Goal: Navigation & Orientation: Go to known website

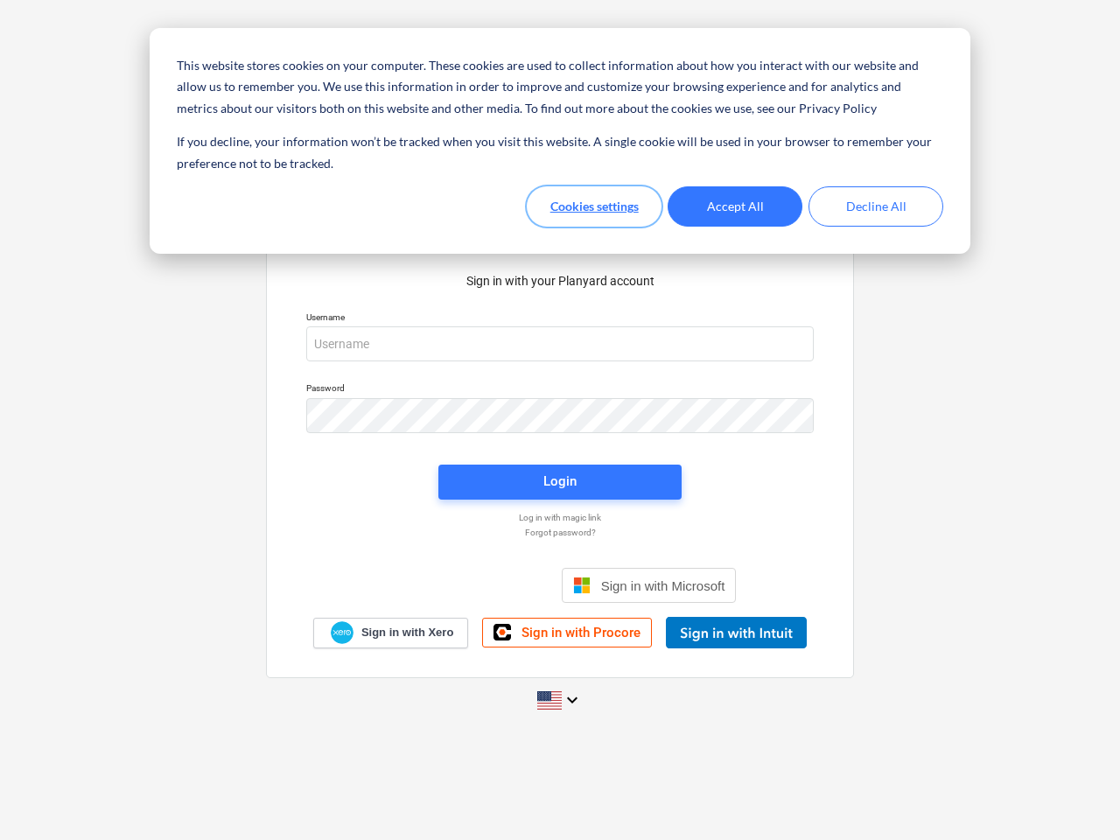
click at [594, 207] on button "Cookies settings" at bounding box center [594, 206] width 135 height 40
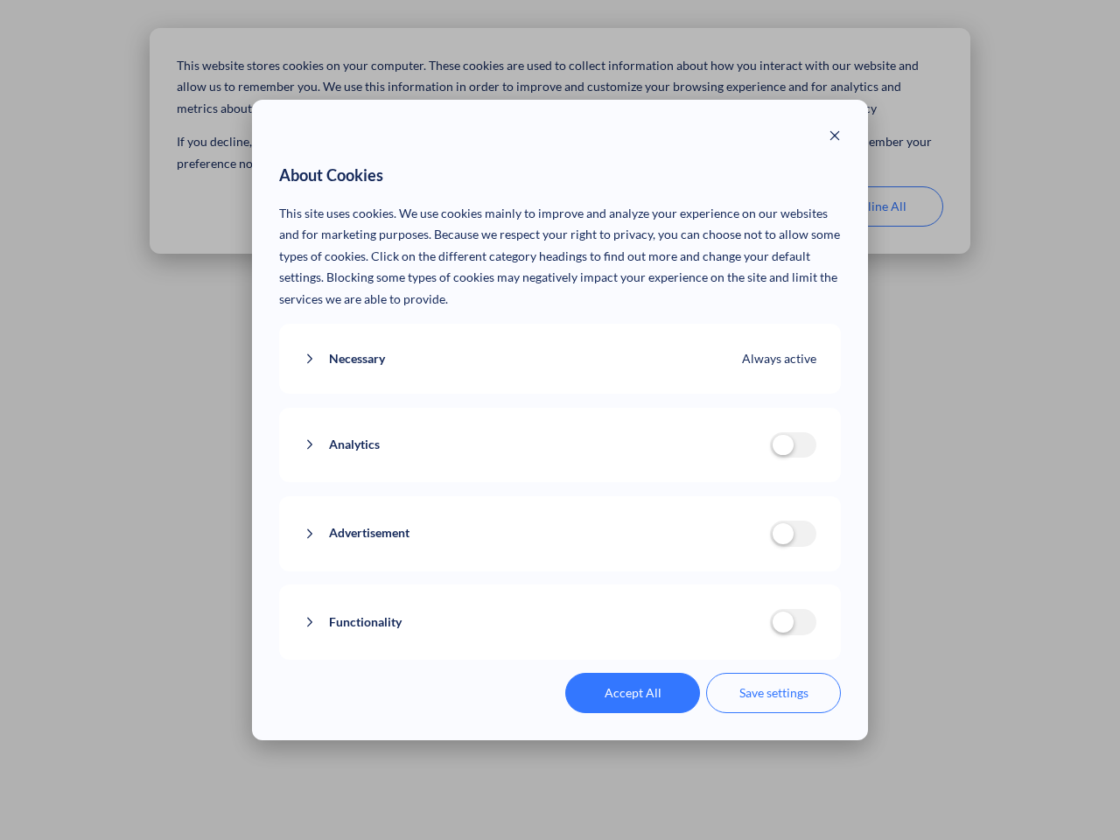
click at [735, 207] on p "This site uses cookies. We use cookies mainly to improve and analyze your exper…" at bounding box center [560, 257] width 563 height 108
click at [876, 207] on div "About Cookies This site uses cookies. We use cookies mainly to improve and anal…" at bounding box center [560, 420] width 1120 height 840
click at [560, 344] on div "Necessary Always active These cookies are necessary for the website to function…" at bounding box center [560, 359] width 563 height 71
click at [560, 416] on div "Analytics analytics cookies disallowed These cookies help us to understand how …" at bounding box center [560, 445] width 563 height 75
click at [560, 482] on div "Analytics analytics cookies disallowed These cookies help us to understand how …" at bounding box center [560, 445] width 563 height 75
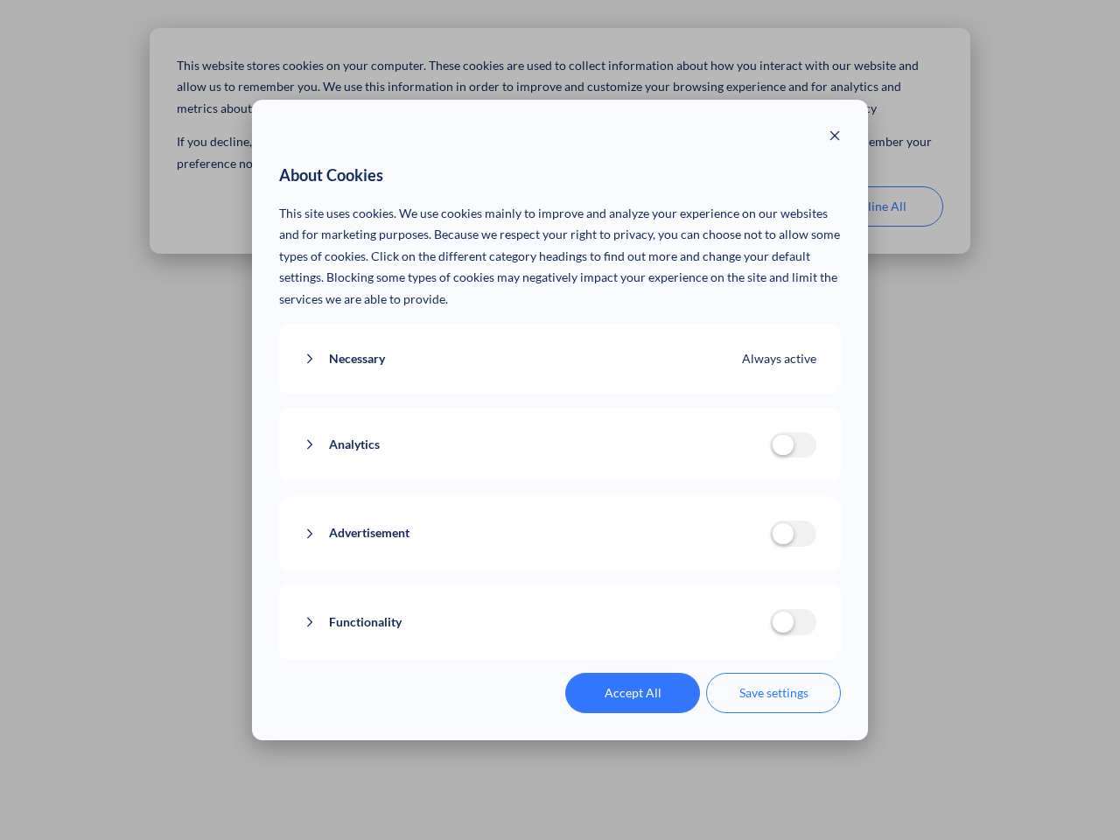
click at [649, 585] on div "Functionality functionality cookies disallowed We use a set of cookies that are…" at bounding box center [560, 622] width 563 height 75
click at [736, 633] on button "Functionality" at bounding box center [537, 623] width 466 height 22
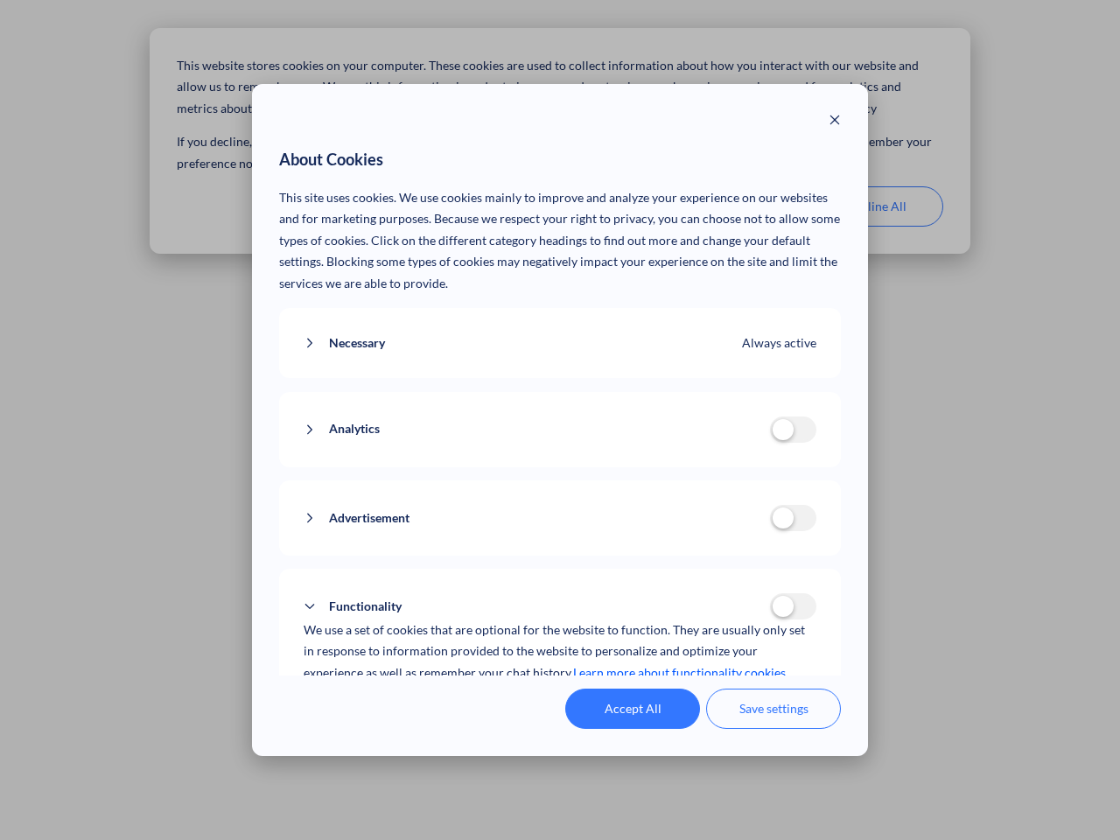
click at [560, 700] on div "Accept All Save settings" at bounding box center [560, 709] width 563 height 40
